Goal: Task Accomplishment & Management: Use online tool/utility

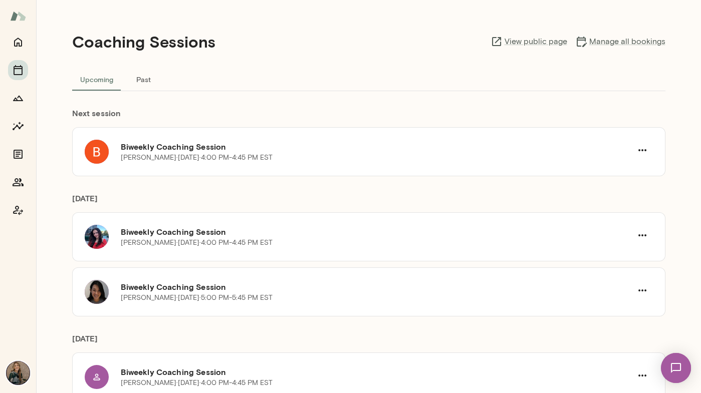
click at [151, 84] on button "Past" at bounding box center [143, 79] width 45 height 24
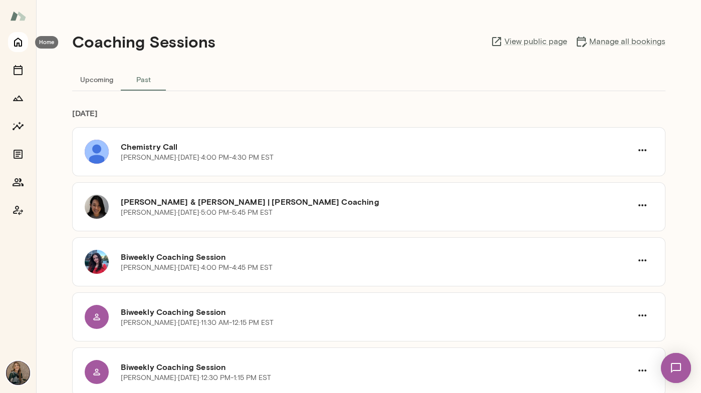
click at [22, 43] on icon "Home" at bounding box center [18, 42] width 8 height 9
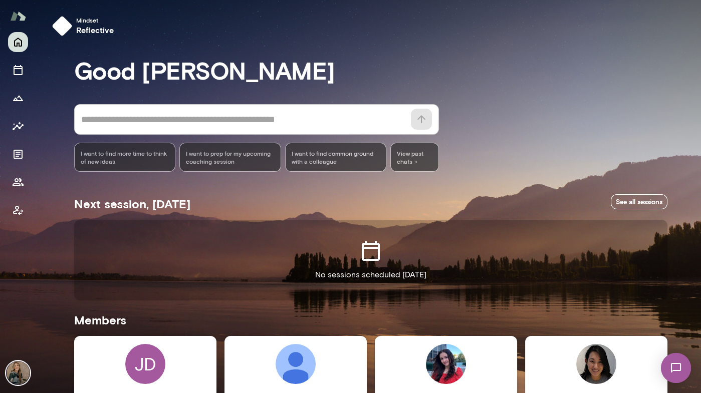
click at [306, 119] on textarea at bounding box center [243, 120] width 324 height 14
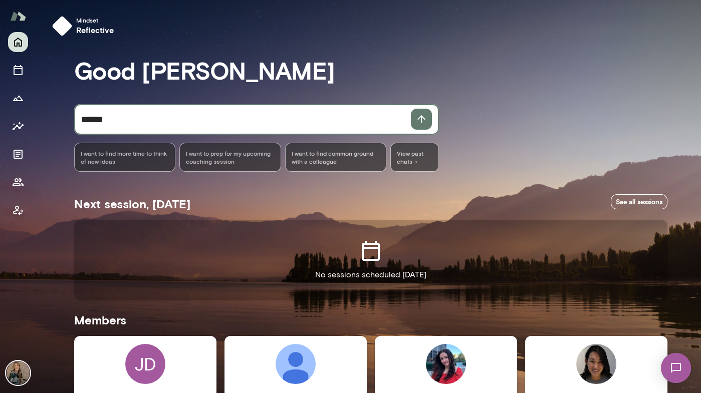
type textarea "******"
